Goal: Information Seeking & Learning: Check status

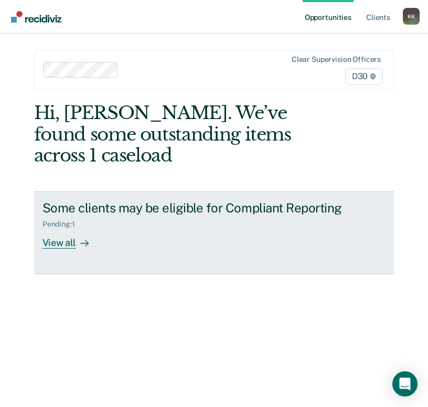
click at [64, 244] on div "View all" at bounding box center [71, 239] width 59 height 20
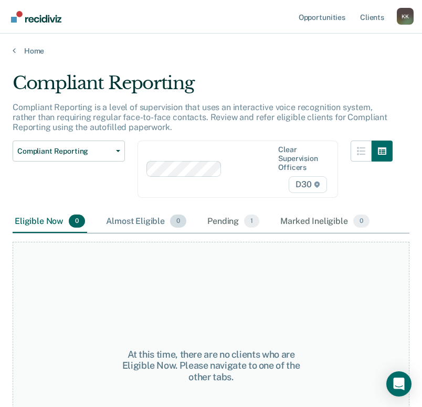
click at [133, 218] on div "Almost Eligible 0" at bounding box center [146, 221] width 84 height 23
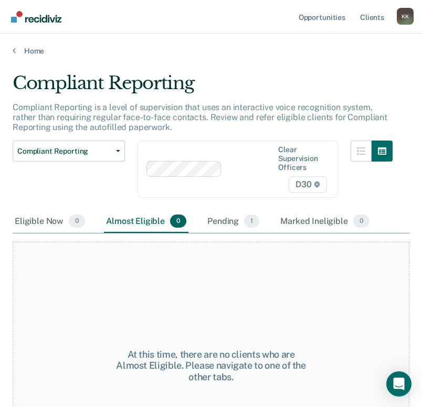
drag, startPoint x: 134, startPoint y: 218, endPoint x: 146, endPoint y: 222, distance: 13.1
click at [144, 222] on div "Almost Eligible 0" at bounding box center [146, 221] width 84 height 23
drag, startPoint x: 146, startPoint y: 222, endPoint x: 227, endPoint y: 219, distance: 80.8
click at [227, 219] on div "Pending 1" at bounding box center [233, 221] width 56 height 23
